Goal: Task Accomplishment & Management: Use online tool/utility

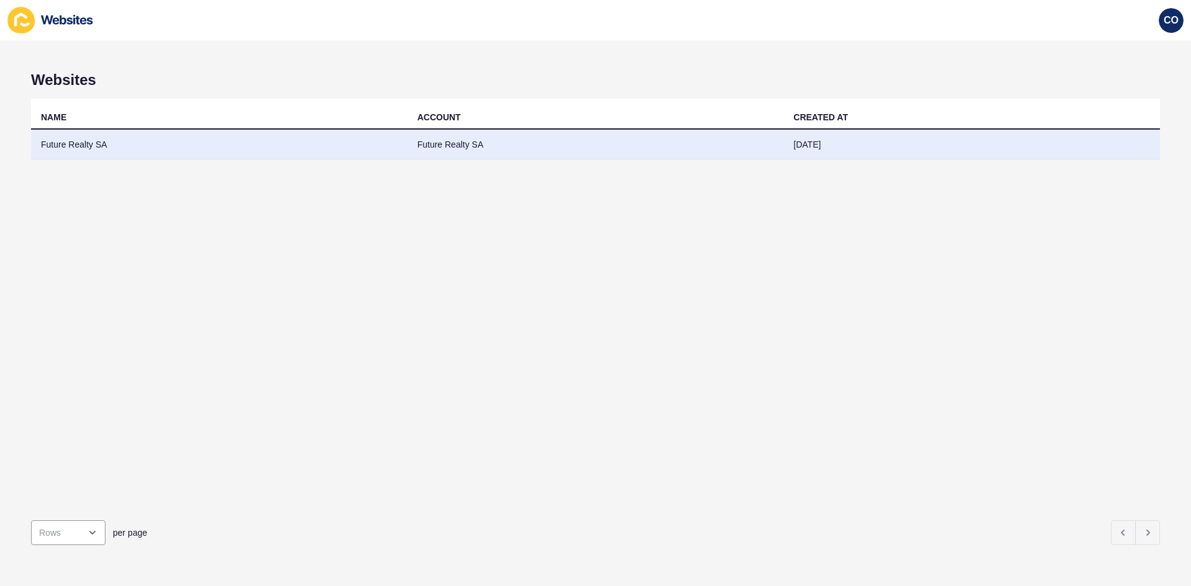
click at [81, 143] on td "Future Realty SA" at bounding box center [219, 145] width 376 height 30
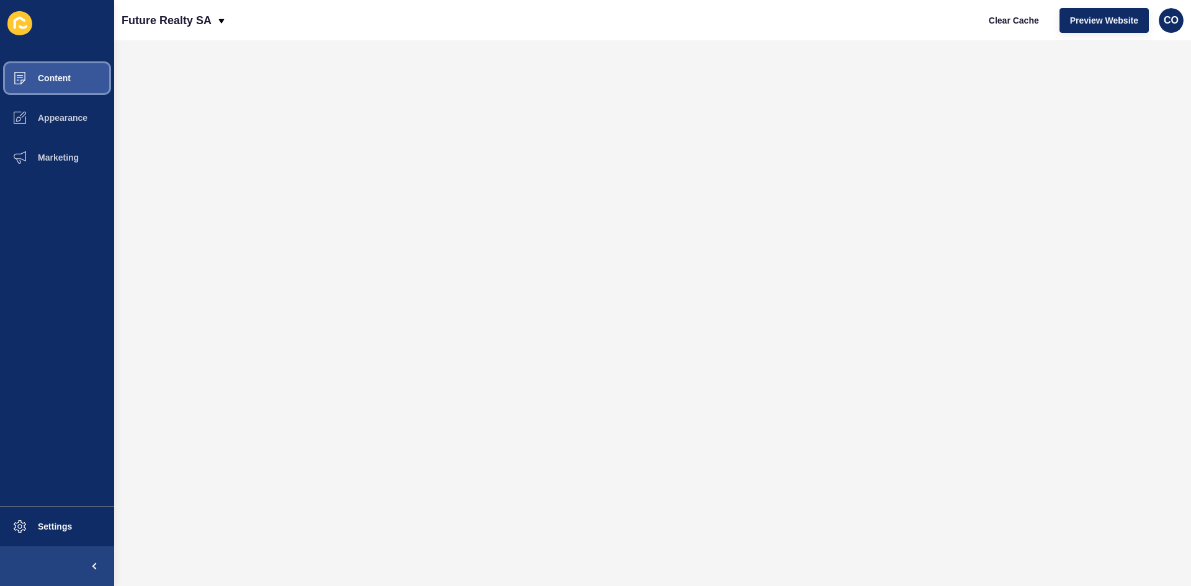
click at [70, 82] on span "Content" at bounding box center [34, 78] width 73 height 10
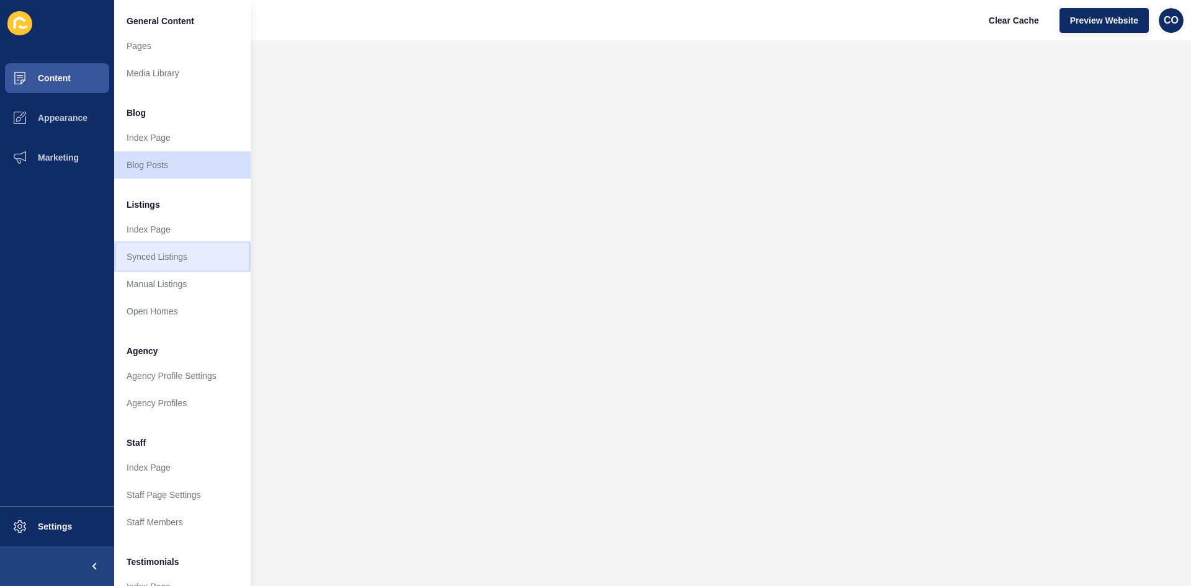
click at [184, 256] on link "Synced Listings" at bounding box center [182, 256] width 136 height 27
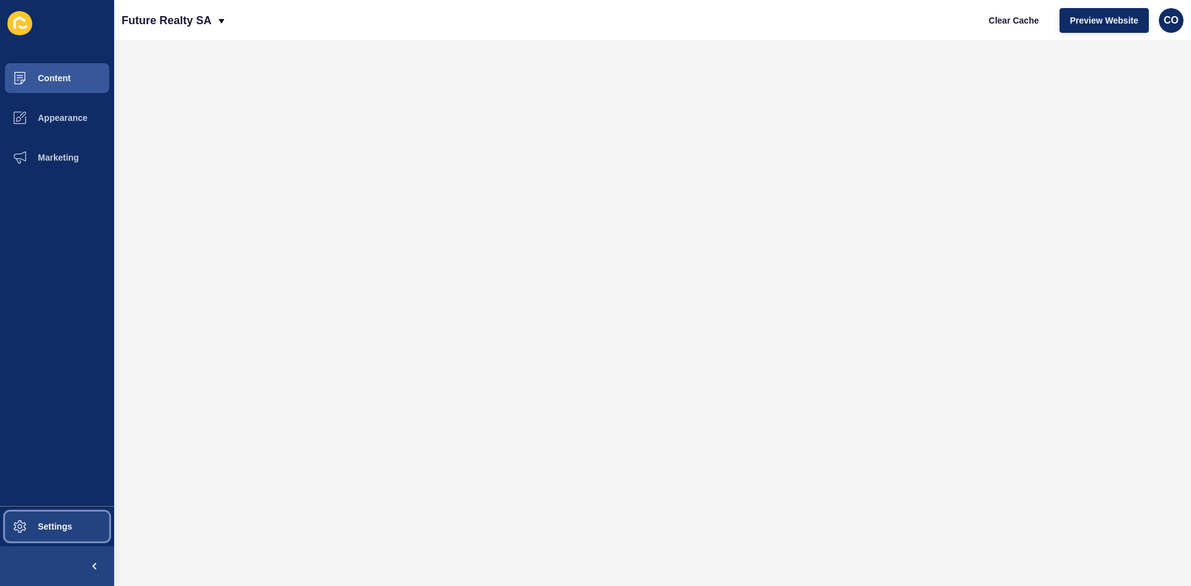
click at [63, 531] on span "Settings" at bounding box center [35, 527] width 74 height 10
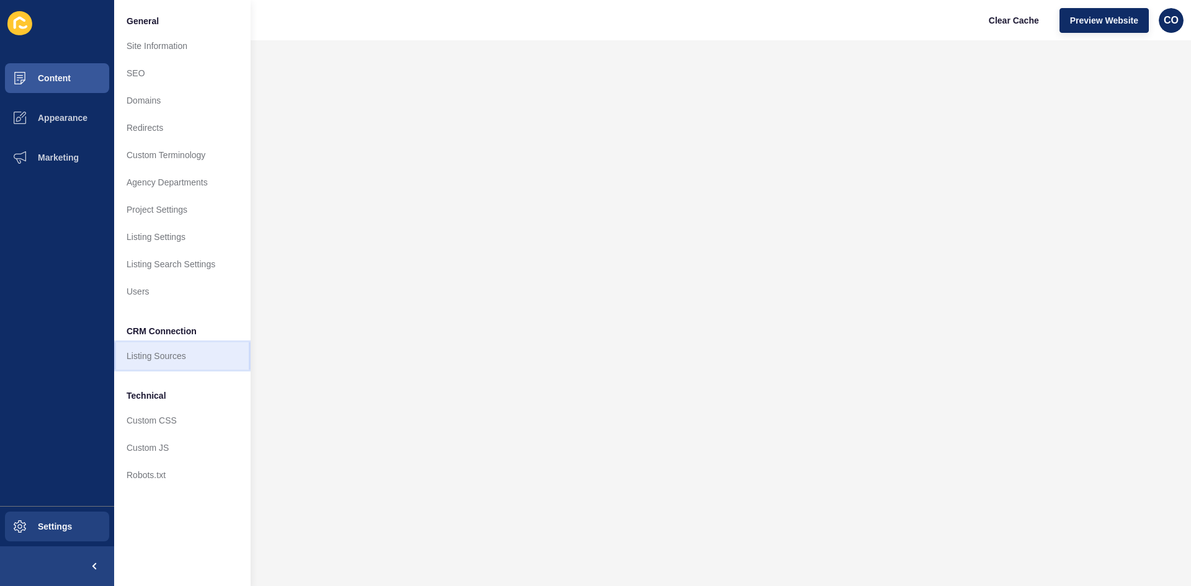
click at [169, 358] on link "Listing Sources" at bounding box center [182, 355] width 136 height 27
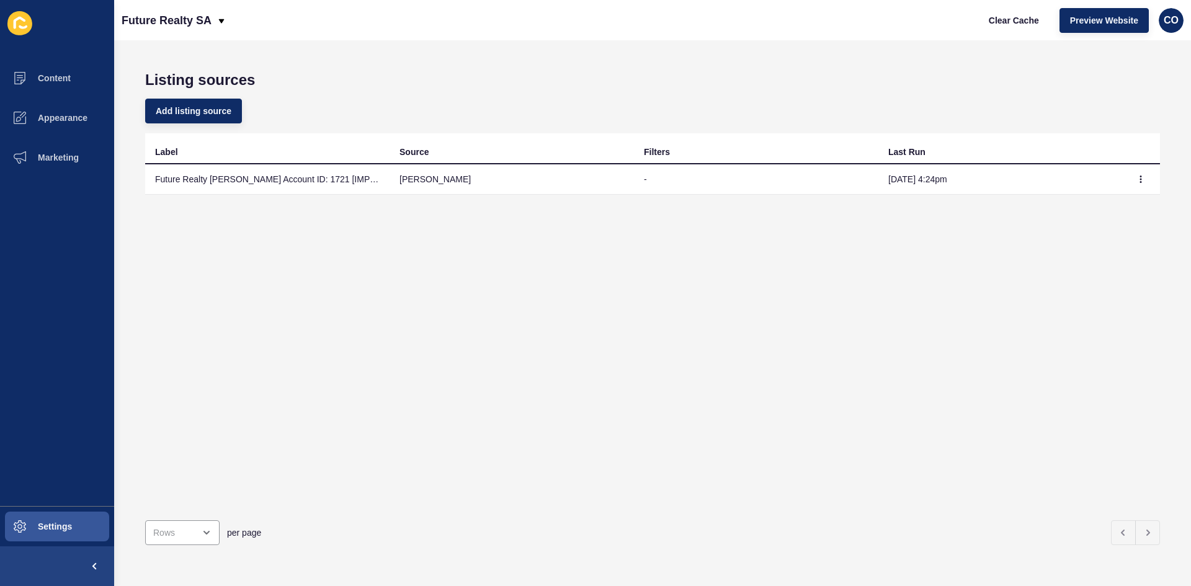
click at [280, 174] on td "Future Realty [PERSON_NAME] Account ID: 1721 [IMPORTED]" at bounding box center [267, 179] width 244 height 30
click at [300, 180] on td "Future Realty [PERSON_NAME] Account ID: 1721 [IMPORTED]" at bounding box center [267, 179] width 244 height 30
click at [1137, 178] on button "button" at bounding box center [1140, 179] width 19 height 17
click at [1094, 205] on link "Sync now" at bounding box center [1097, 203] width 87 height 27
